Goal: Task Accomplishment & Management: Complete application form

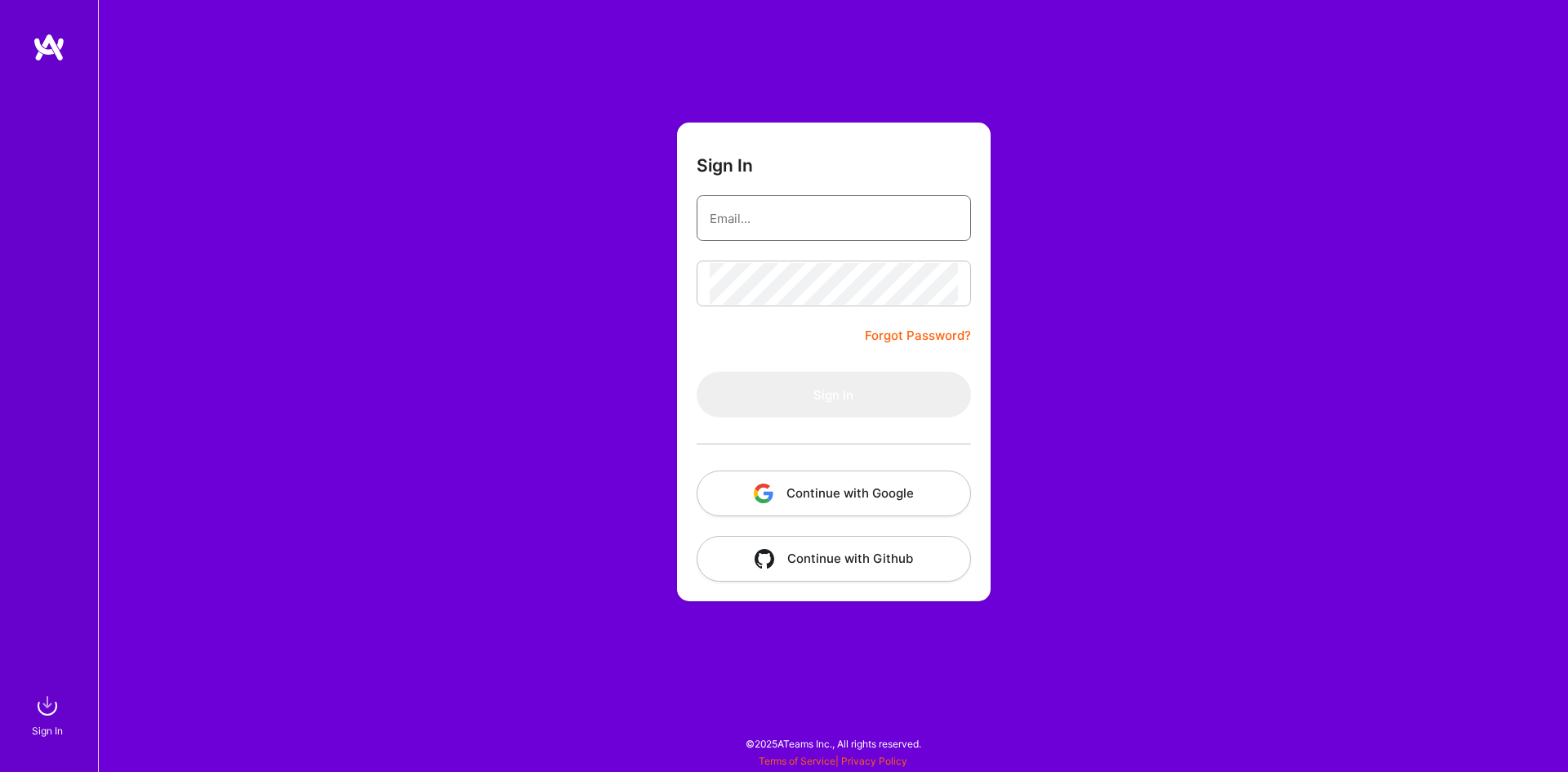
type input "[EMAIL_ADDRESS][DOMAIN_NAME]"
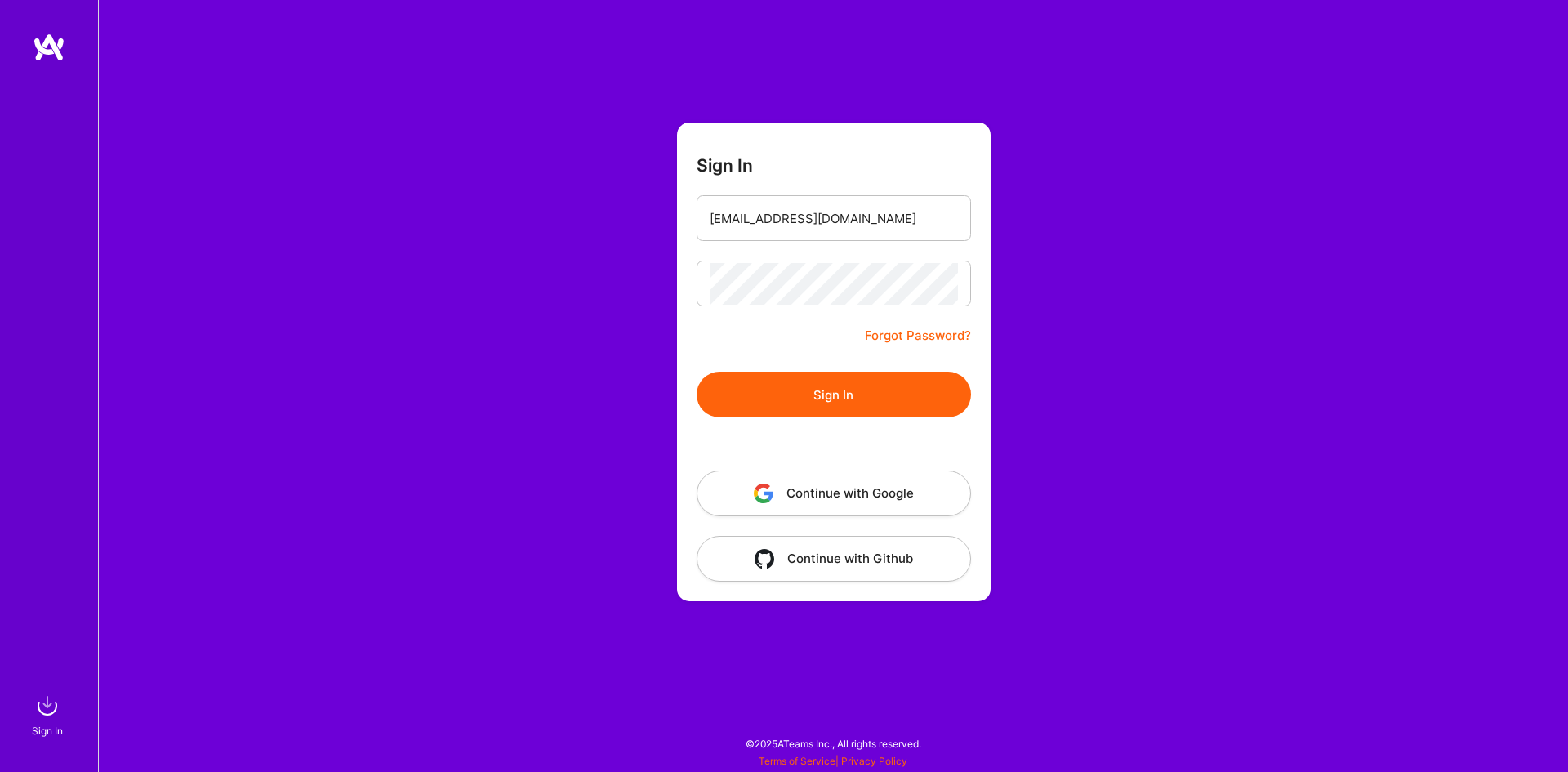
click at [833, 403] on button "Sign In" at bounding box center [833, 394] width 274 height 46
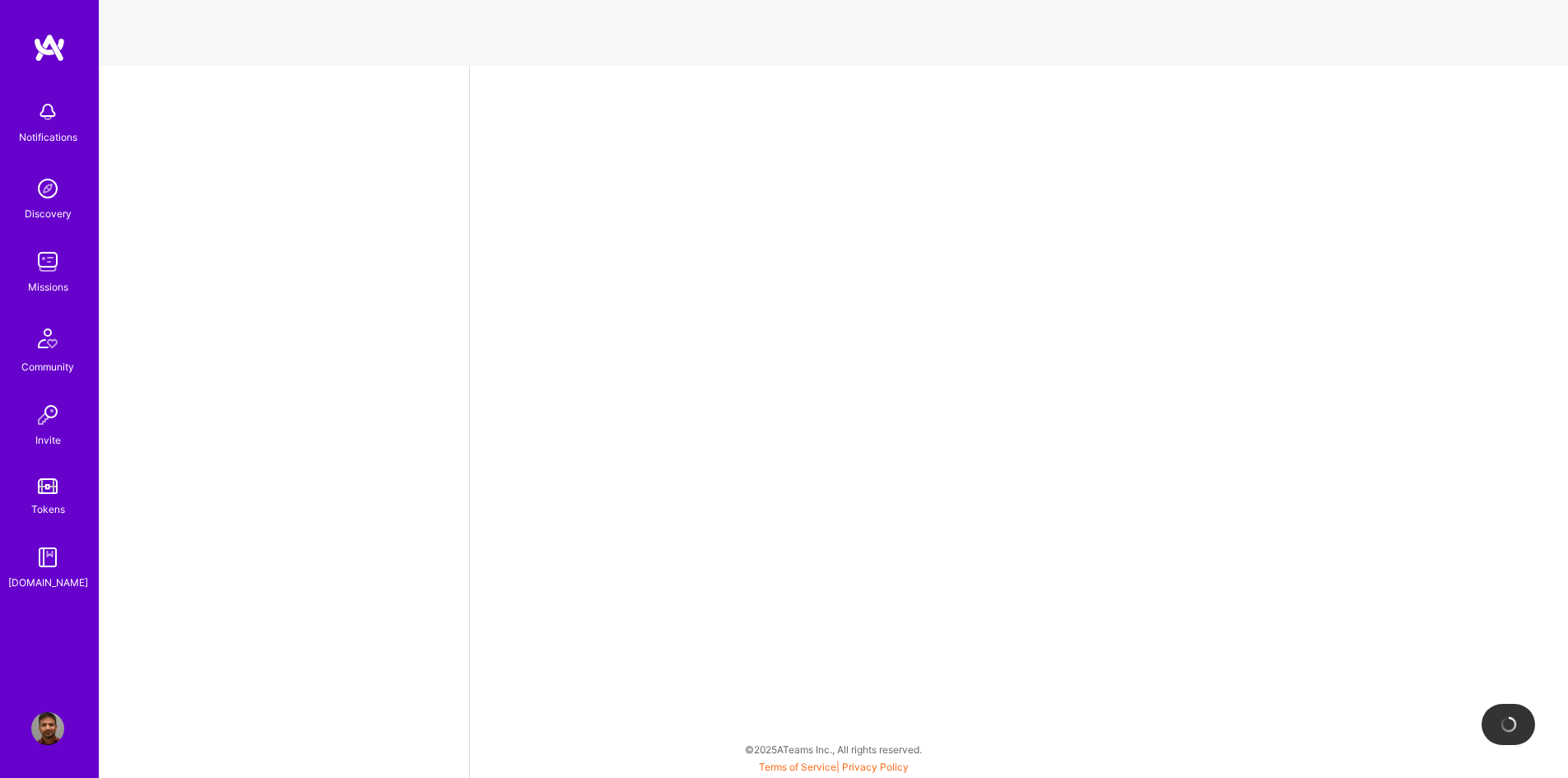
select select "CA"
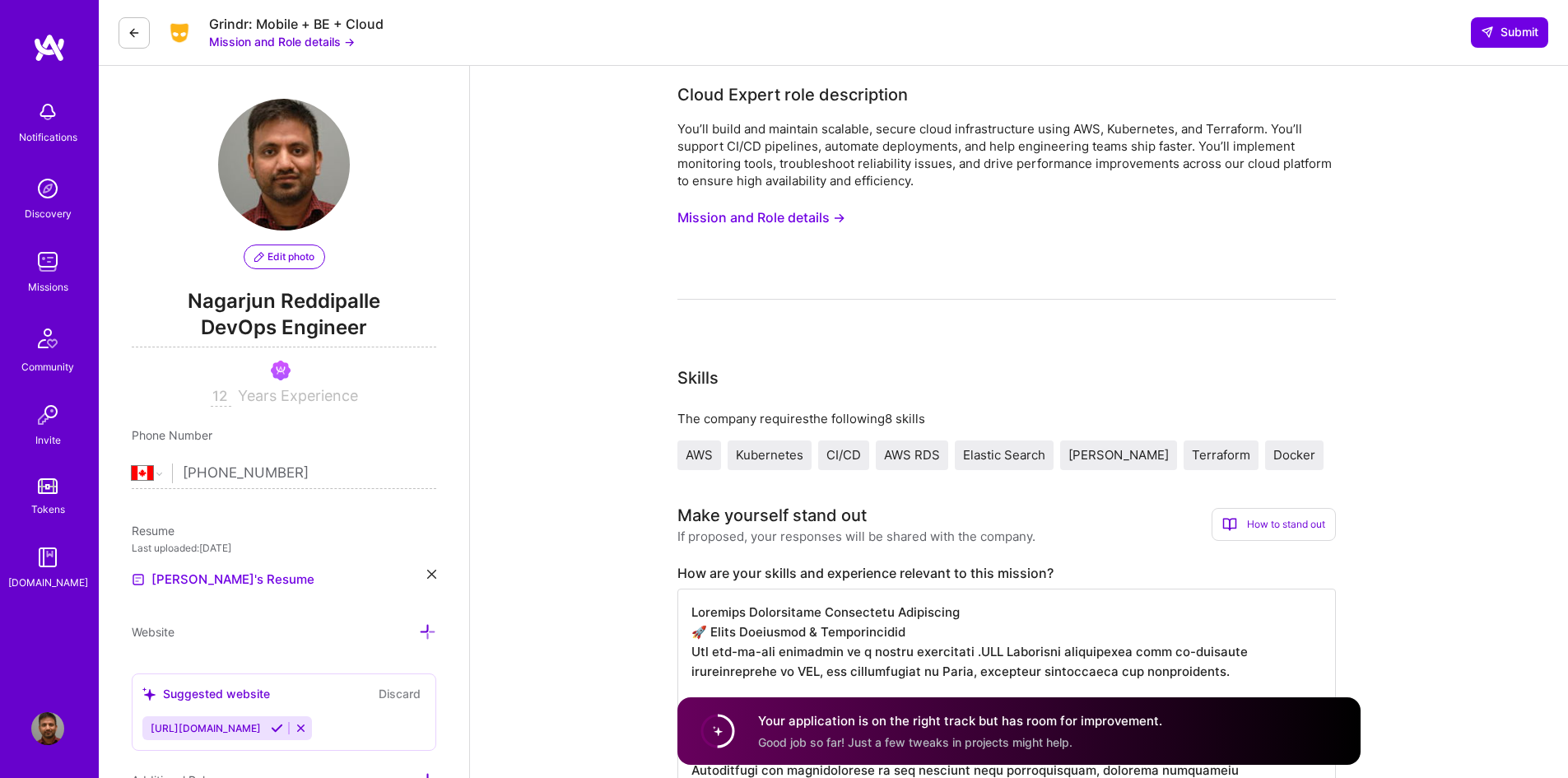
click at [737, 220] on button "Mission and Role details →" at bounding box center [761, 218] width 168 height 31
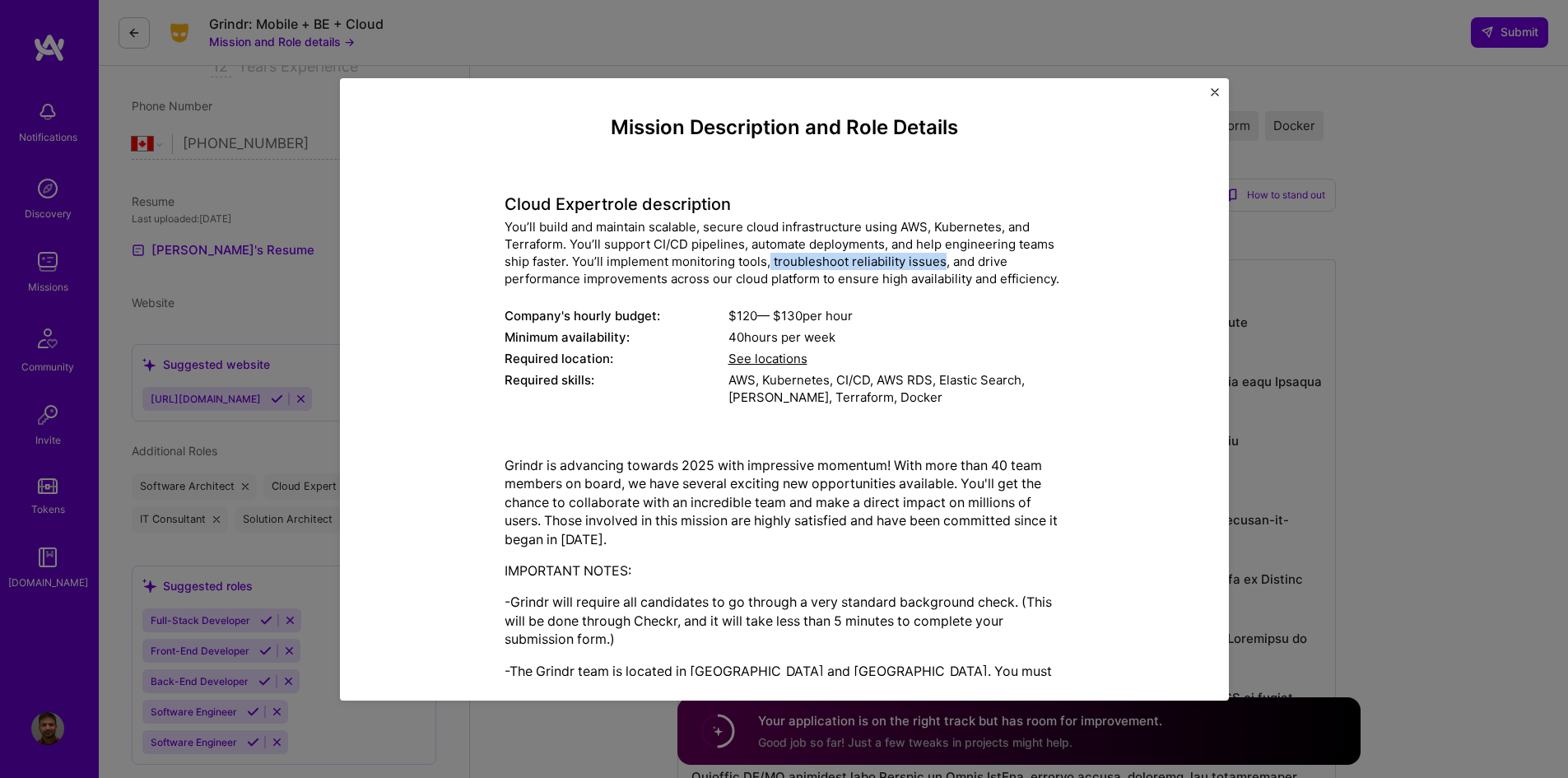
drag, startPoint x: 934, startPoint y: 260, endPoint x: 763, endPoint y: 266, distance: 171.1
click at [763, 266] on div "You’ll build and maintain scalable, secure cloud infrastructure using AWS, Kube…" at bounding box center [784, 253] width 559 height 69
drag, startPoint x: 569, startPoint y: 263, endPoint x: 986, endPoint y: 263, distance: 417.0
click at [986, 263] on div "You’ll build and maintain scalable, secure cloud infrastructure using AWS, Kube…" at bounding box center [784, 253] width 559 height 69
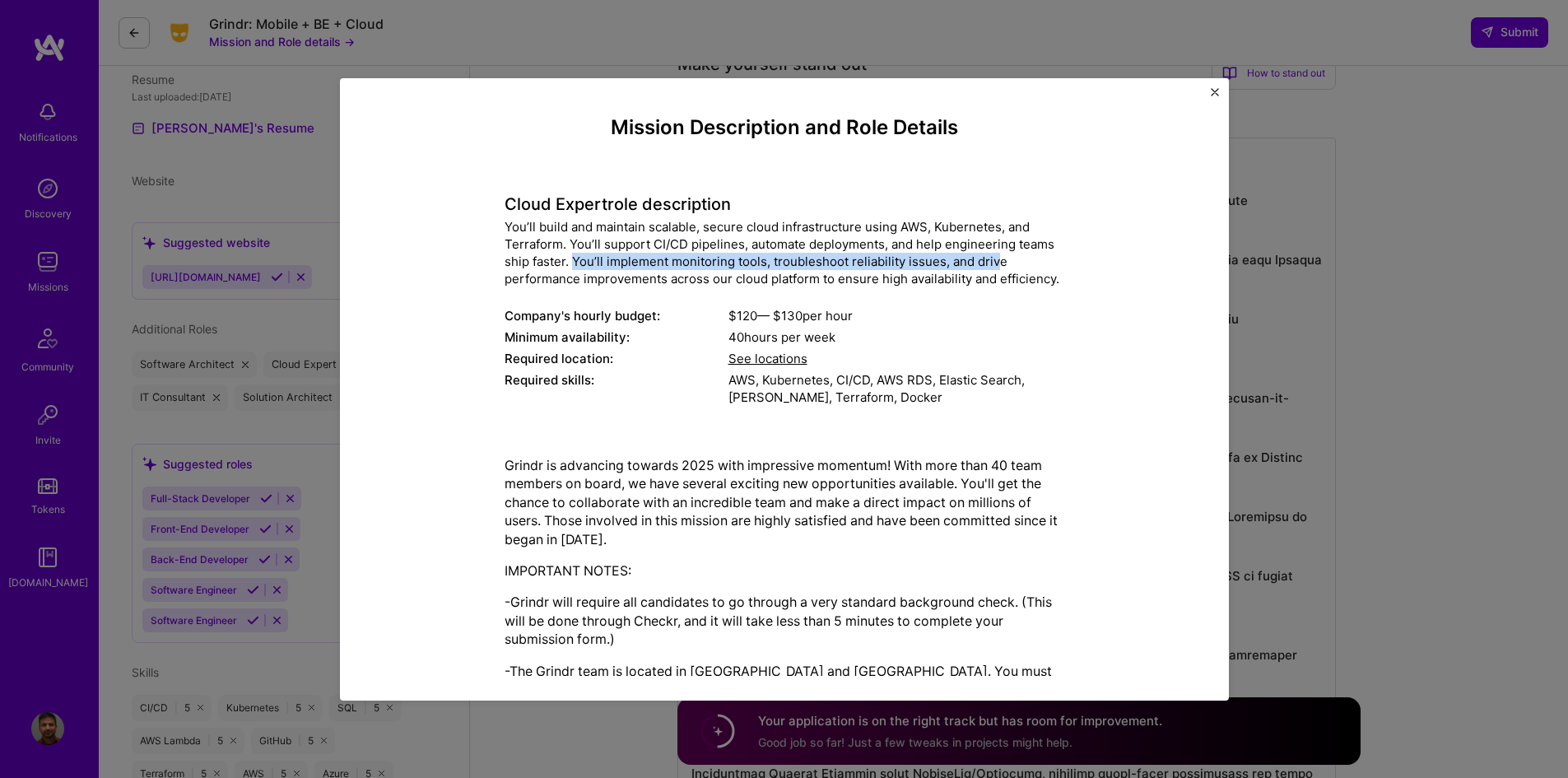
scroll to position [412, 0]
